Goal: Task Accomplishment & Management: Use online tool/utility

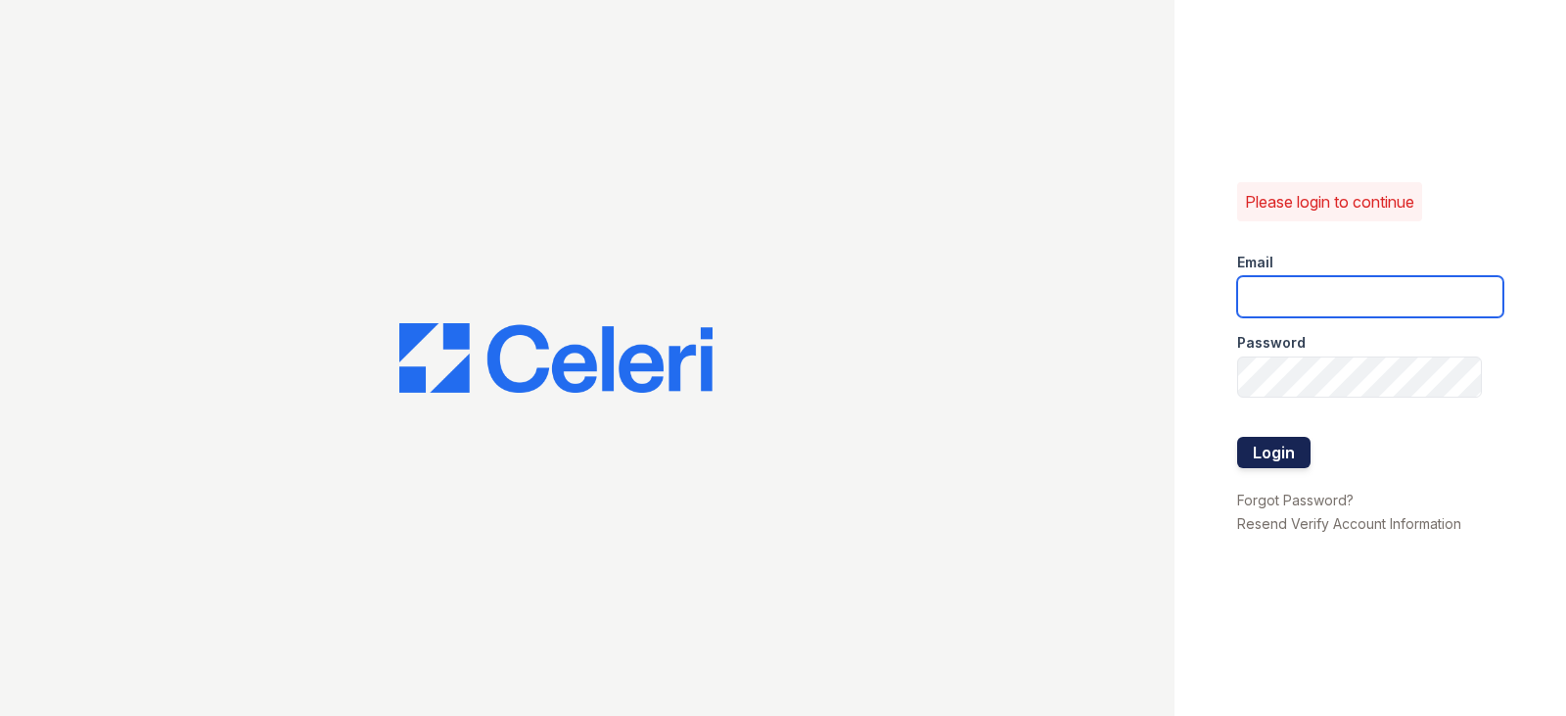
type input "[EMAIL_ADDRESS][DOMAIN_NAME]"
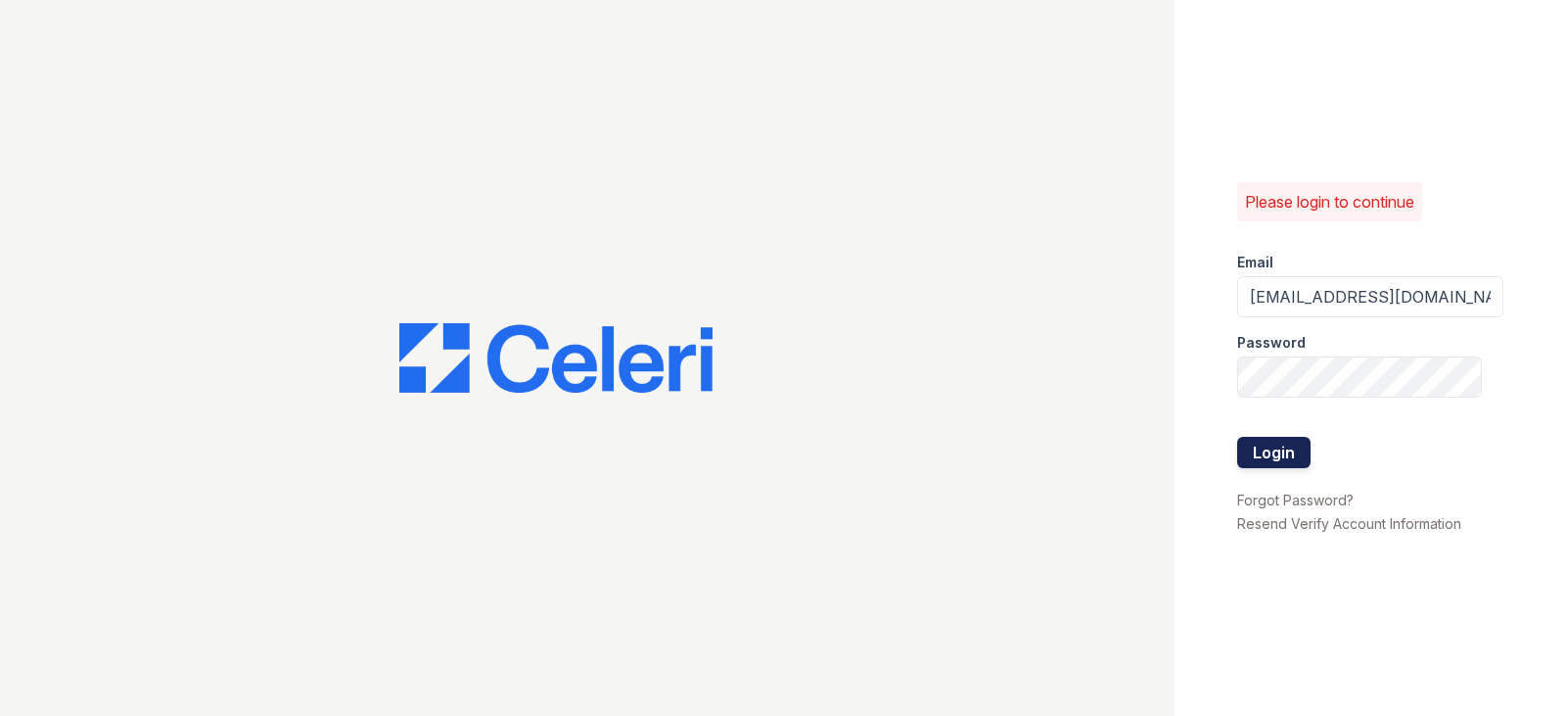
click at [1260, 454] on button "Login" at bounding box center [1273, 452] width 73 height 31
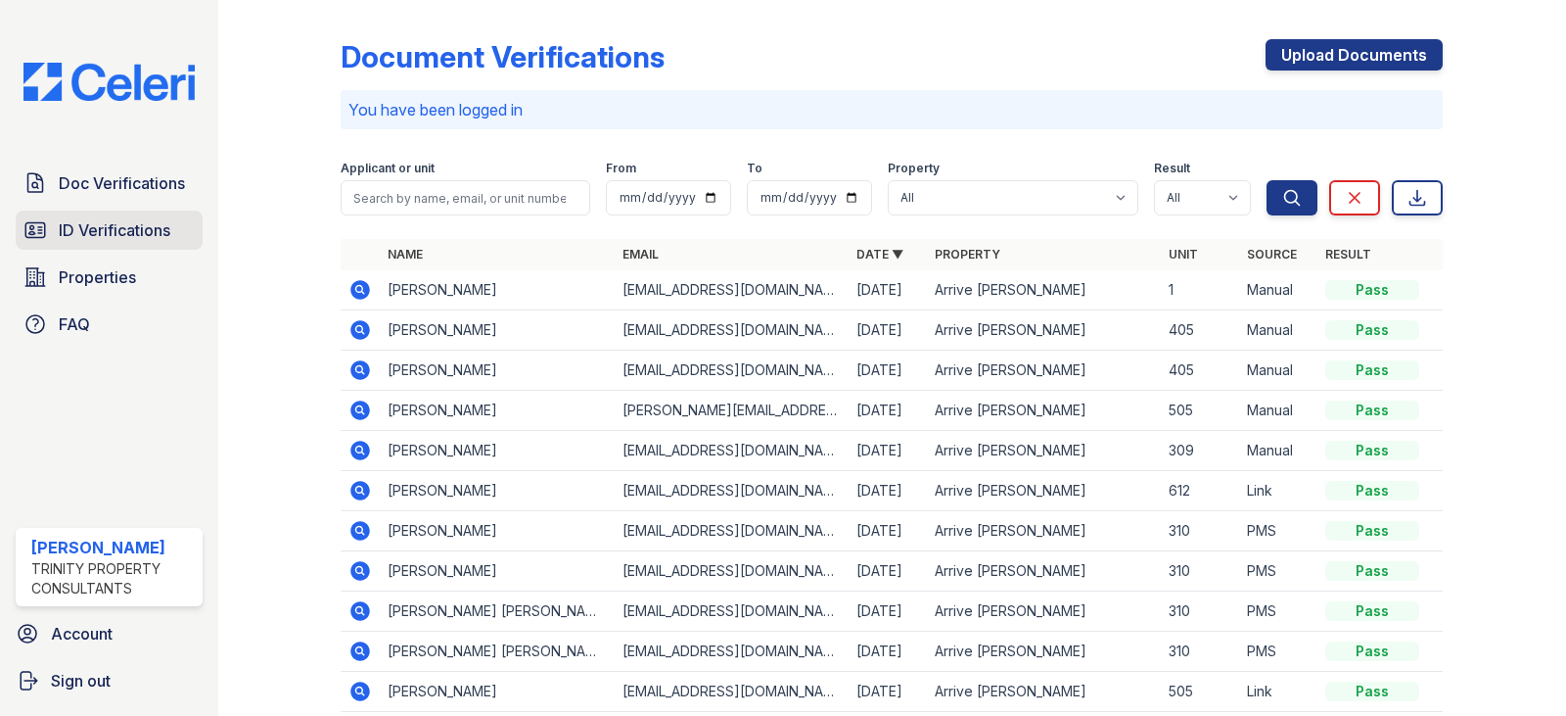
click at [152, 234] on span "ID Verifications" at bounding box center [115, 229] width 112 height 23
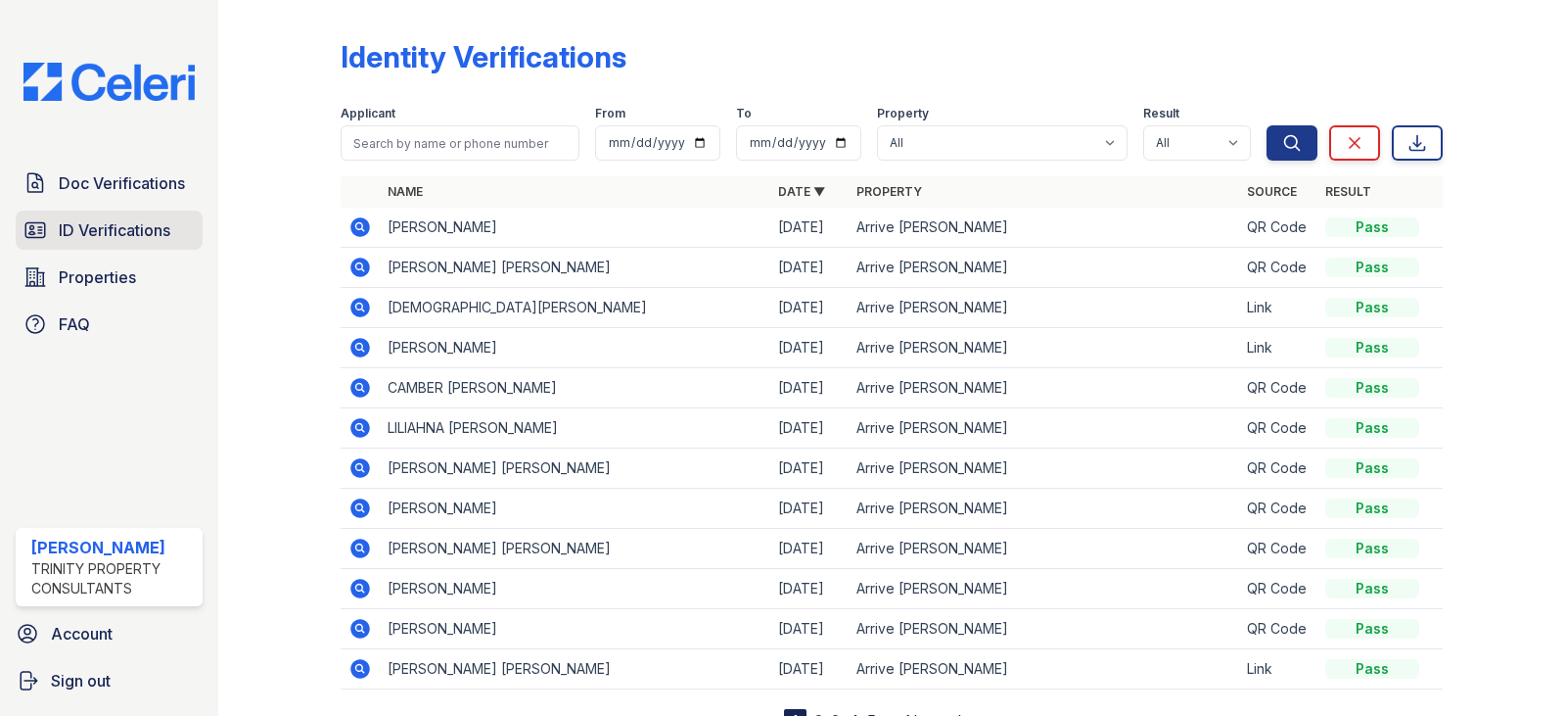
click at [96, 235] on span "ID Verifications" at bounding box center [115, 229] width 112 height 23
click at [107, 284] on span "Properties" at bounding box center [97, 276] width 77 height 23
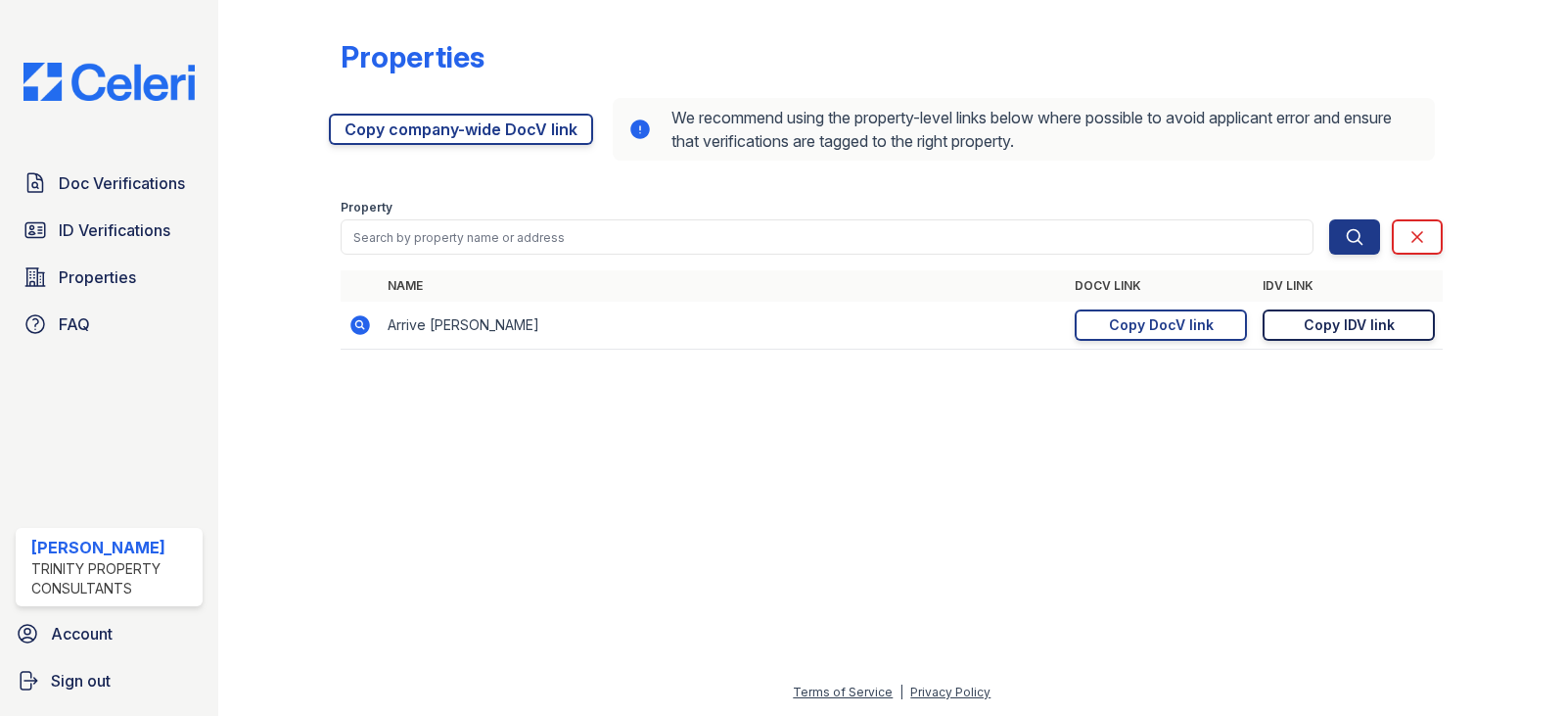
click at [1372, 330] on div "Copy IDV link" at bounding box center [1349, 325] width 91 height 20
